Goal: Information Seeking & Learning: Learn about a topic

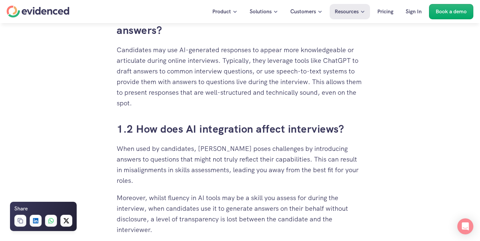
scroll to position [445, 0]
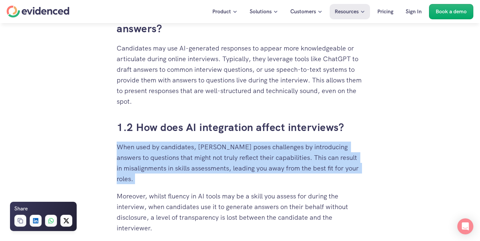
drag, startPoint x: 117, startPoint y: 145, endPoint x: 158, endPoint y: 188, distance: 59.6
drag, startPoint x: 159, startPoint y: 97, endPoint x: 137, endPoint y: 56, distance: 47.1
click at [137, 56] on p "Candidates may use AI-generated responses to appear more knowledgeable or artic…" at bounding box center [240, 75] width 246 height 64
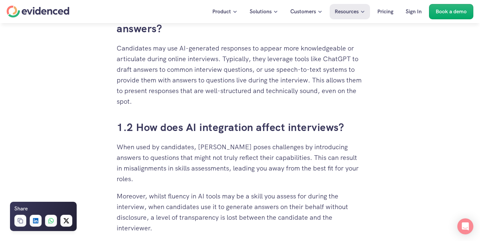
click at [159, 203] on p "Moreover, whilst fluency in AI tools may be a skill you assess for during the i…" at bounding box center [240, 212] width 246 height 43
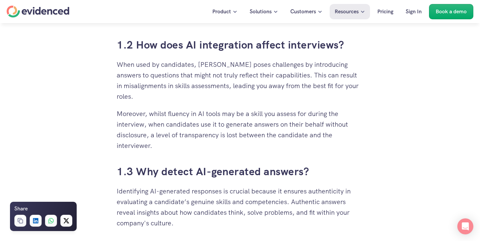
scroll to position [528, 0]
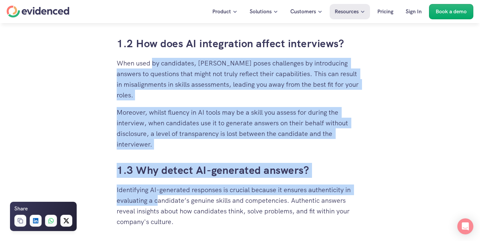
drag, startPoint x: 159, startPoint y: 203, endPoint x: 154, endPoint y: 64, distance: 139.3
click at [202, 133] on p "Moreover, whilst fluency in AI tools may be a skill you assess for during the i…" at bounding box center [240, 128] width 246 height 43
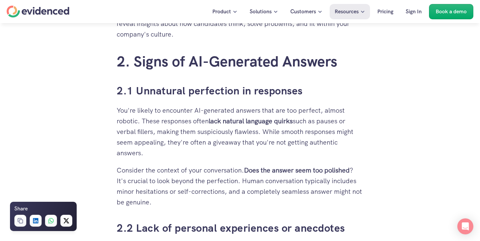
scroll to position [731, 0]
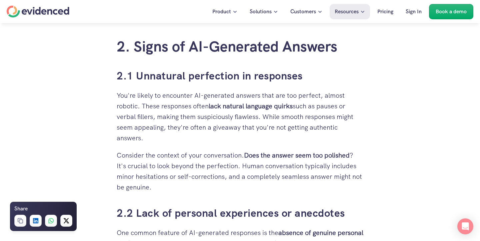
drag, startPoint x: 118, startPoint y: 95, endPoint x: 166, endPoint y: 139, distance: 64.8
click at [166, 139] on p "You're likely to encounter AI-generated answers that are too perfect, almost ro…" at bounding box center [240, 116] width 246 height 53
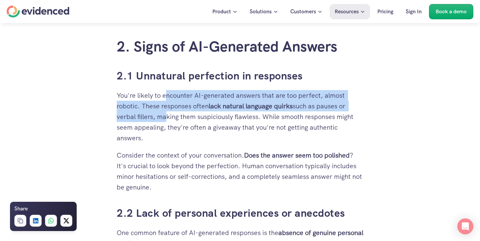
drag, startPoint x: 167, startPoint y: 99, endPoint x: 166, endPoint y: 116, distance: 17.0
click at [166, 116] on p "You're likely to encounter AI-generated answers that are too perfect, almost ro…" at bounding box center [240, 116] width 246 height 53
drag, startPoint x: 168, startPoint y: 139, endPoint x: 169, endPoint y: 95, distance: 44.0
click at [169, 95] on p "You're likely to encounter AI-generated answers that are too perfect, almost ro…" at bounding box center [240, 116] width 246 height 53
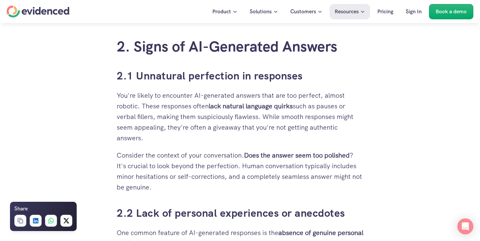
click at [169, 155] on p "Consider the context of your conversation. Does the answer seem too polished ? …" at bounding box center [240, 171] width 246 height 43
drag, startPoint x: 142, startPoint y: 102, endPoint x: 150, endPoint y: 135, distance: 33.8
click at [150, 135] on p "You're likely to encounter AI-generated answers that are too perfect, almost ro…" at bounding box center [240, 116] width 246 height 53
drag, startPoint x: 136, startPoint y: 93, endPoint x: 147, endPoint y: 136, distance: 43.7
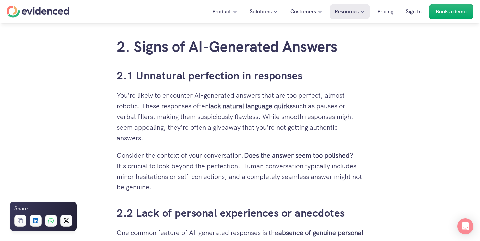
click at [147, 136] on p "You're likely to encounter AI-generated answers that are too perfect, almost ro…" at bounding box center [240, 116] width 246 height 53
click at [159, 143] on p "You're likely to encounter AI-generated answers that are too perfect, almost ro…" at bounding box center [240, 116] width 246 height 53
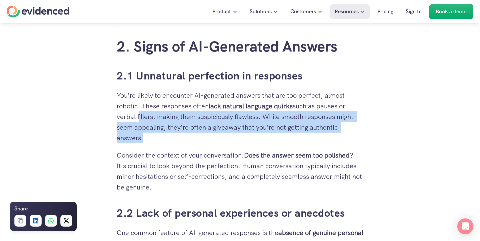
drag, startPoint x: 139, startPoint y: 118, endPoint x: 144, endPoint y: 144, distance: 25.8
click at [144, 144] on p "You're likely to encounter AI-generated answers that are too perfect, almost ro…" at bounding box center [240, 116] width 246 height 53
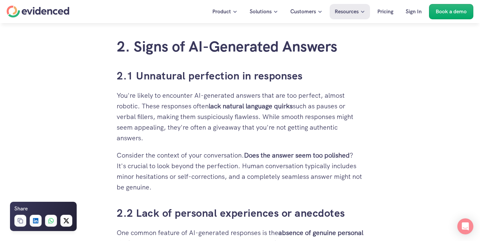
click at [173, 160] on p "Consider the context of your conversation. Does the answer seem too polished ? …" at bounding box center [240, 171] width 246 height 43
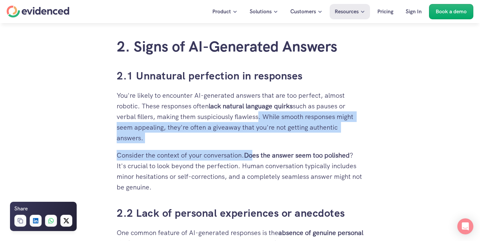
drag, startPoint x: 258, startPoint y: 114, endPoint x: 256, endPoint y: 156, distance: 42.0
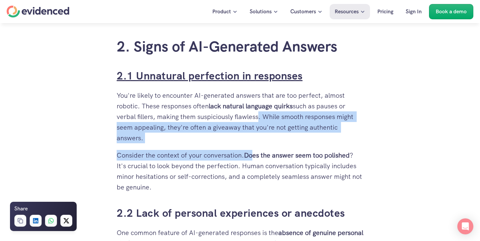
click at [194, 83] on link "2.1 Unnatural perfection in responses" at bounding box center [210, 76] width 186 height 14
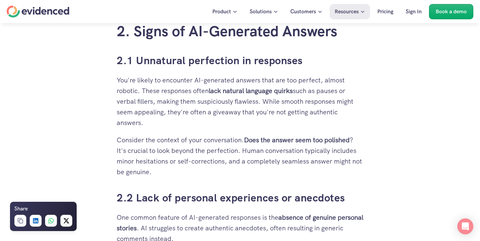
click at [192, 94] on p "You're likely to encounter AI-generated answers that are too perfect, almost ro…" at bounding box center [240, 101] width 246 height 53
drag, startPoint x: 169, startPoint y: 131, endPoint x: 168, endPoint y: 172, distance: 40.7
click at [168, 113] on p "You're likely to encounter AI-generated answers that are too perfect, almost ro…" at bounding box center [240, 101] width 246 height 53
drag, startPoint x: 127, startPoint y: 136, endPoint x: 178, endPoint y: 172, distance: 62.7
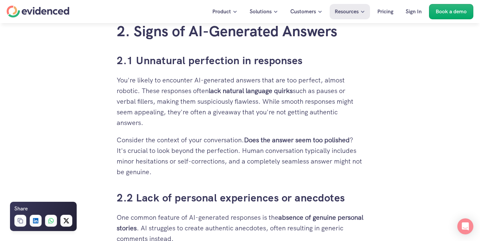
click at [179, 172] on p "Consider the context of your conversation. Does the answer seem too polished ? …" at bounding box center [240, 156] width 246 height 43
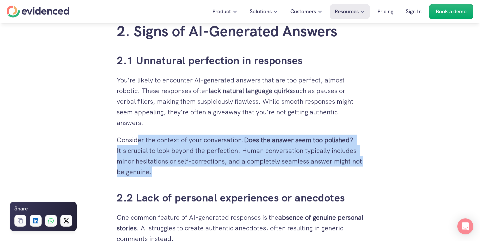
drag, startPoint x: 170, startPoint y: 172, endPoint x: 139, endPoint y: 144, distance: 42.2
click at [139, 144] on p "Consider the context of your conversation. Does the answer seem too polished ? …" at bounding box center [240, 156] width 246 height 43
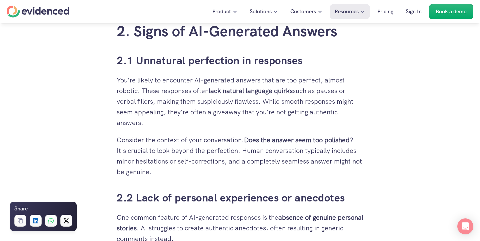
click at [148, 119] on p "You're likely to encounter AI-generated answers that are too perfect, almost ro…" at bounding box center [240, 101] width 246 height 53
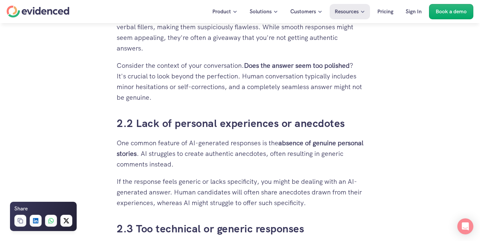
scroll to position [838, 0]
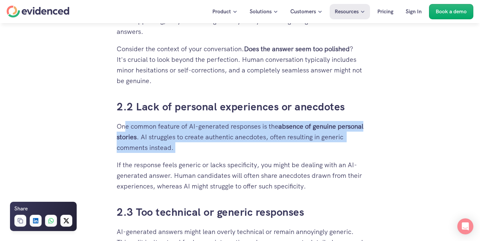
drag, startPoint x: 127, startPoint y: 131, endPoint x: 218, endPoint y: 157, distance: 95.6
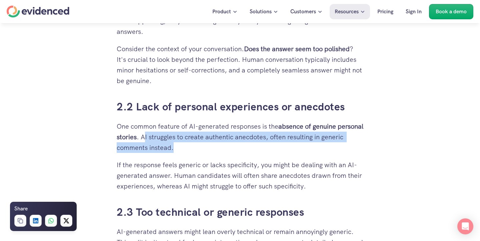
drag, startPoint x: 173, startPoint y: 134, endPoint x: 206, endPoint y: 145, distance: 35.0
click at [206, 145] on p "One common feature of AI-generated responses is the absence of genuine personal…" at bounding box center [240, 137] width 246 height 32
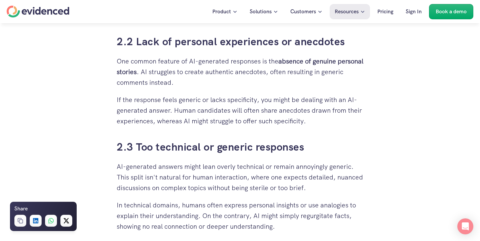
scroll to position [953, 0]
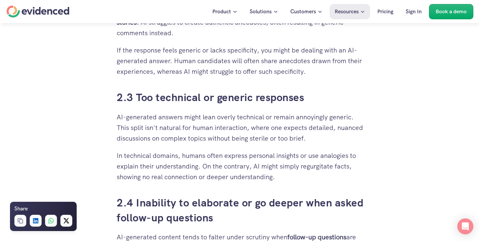
drag, startPoint x: 119, startPoint y: 116, endPoint x: 121, endPoint y: 139, distance: 23.1
click at [121, 139] on p "AI-generated answers might lean overly technical or remain annoyingly generic. …" at bounding box center [240, 128] width 246 height 32
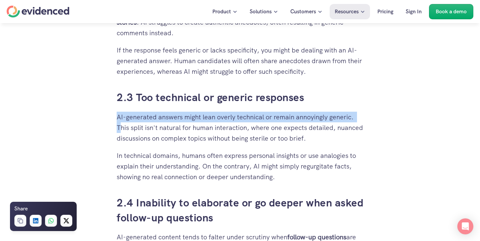
drag, startPoint x: 120, startPoint y: 125, endPoint x: 118, endPoint y: 112, distance: 13.5
click at [118, 112] on p "AI-generated answers might lean overly technical or remain annoyingly generic. …" at bounding box center [240, 128] width 246 height 32
